Goal: Task Accomplishment & Management: Manage account settings

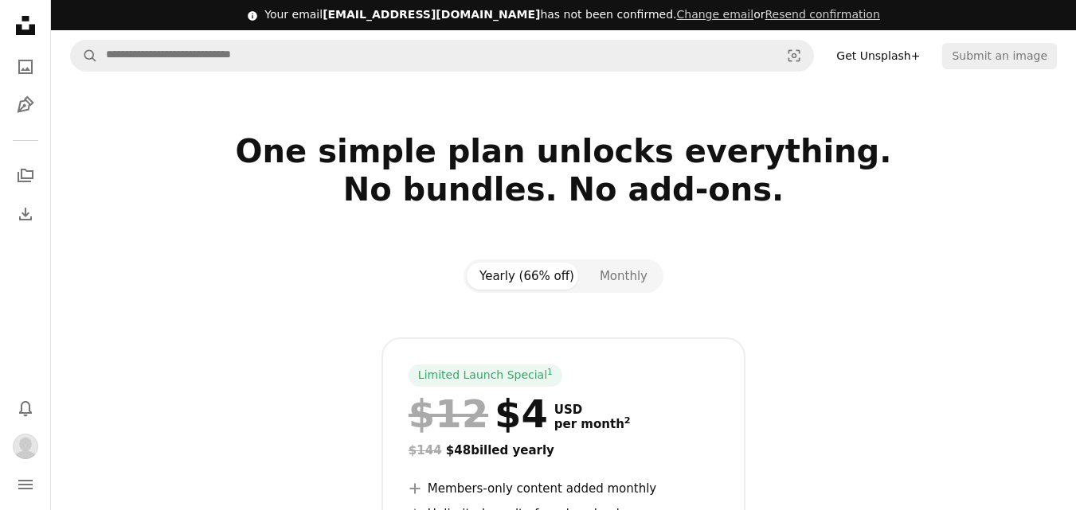
click at [21, 25] on icon at bounding box center [25, 25] width 19 height 19
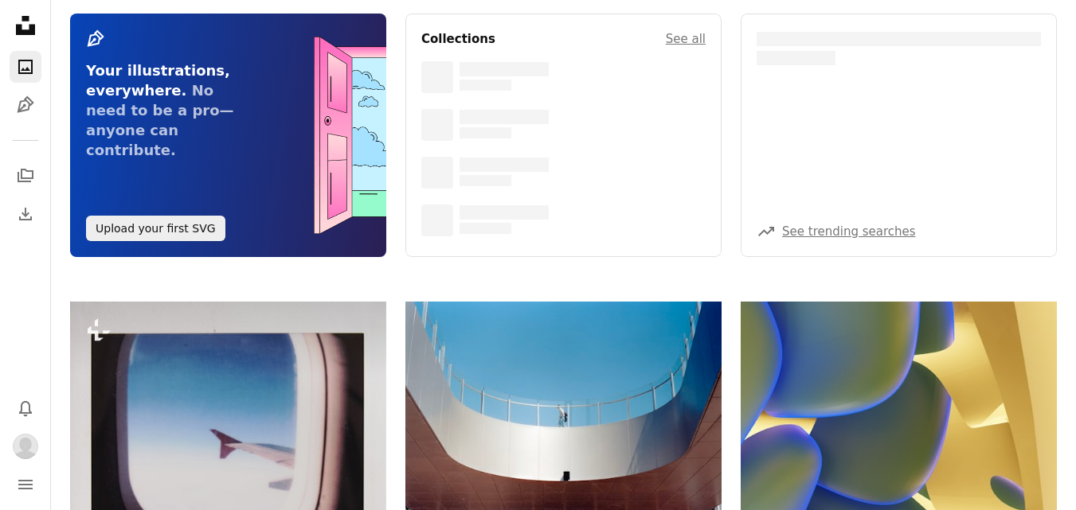
scroll to position [159, 0]
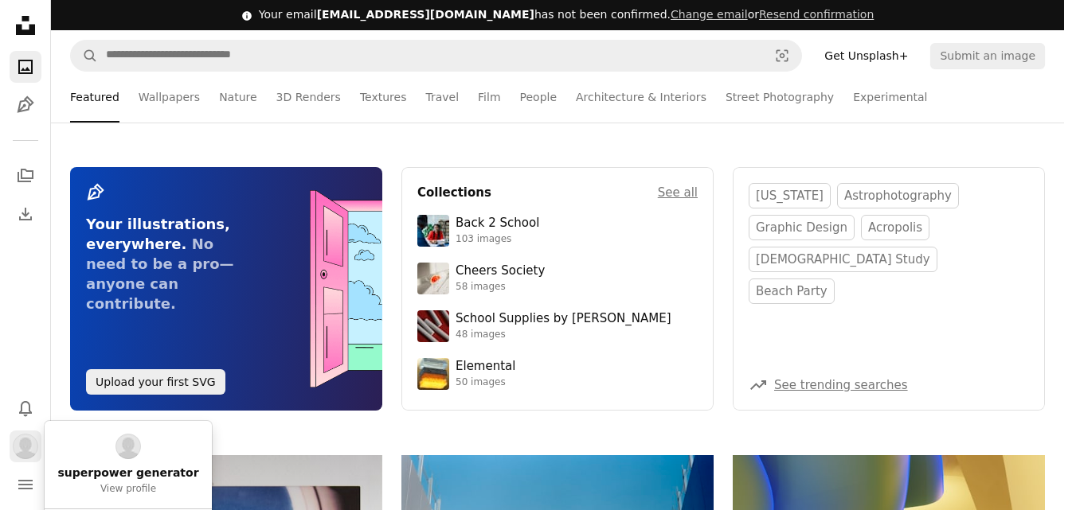
click at [25, 449] on img "Profile" at bounding box center [25, 446] width 25 height 25
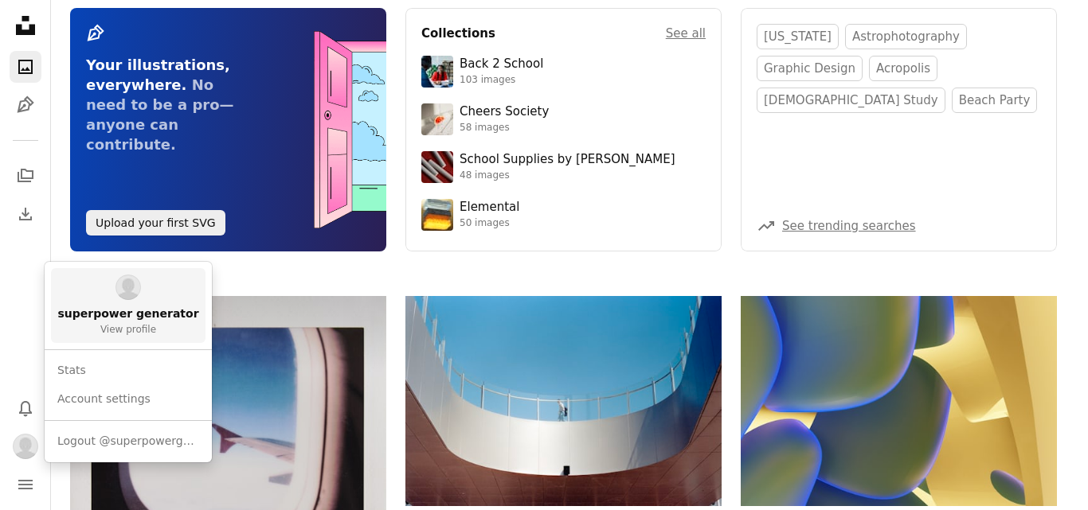
click at [118, 332] on span "View profile" at bounding box center [128, 330] width 56 height 13
